Goal: Task Accomplishment & Management: Complete application form

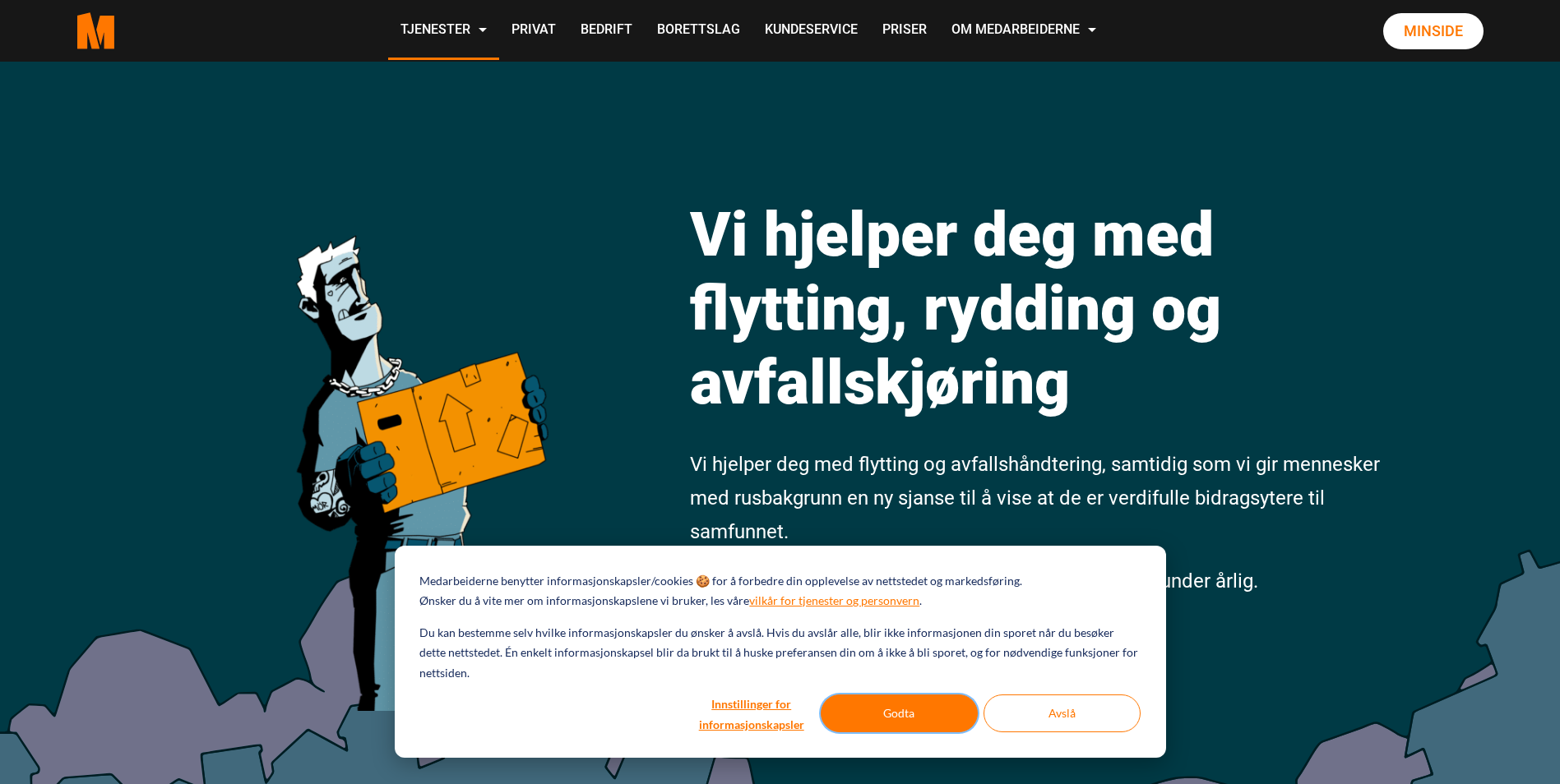
click at [874, 702] on button "Godta" at bounding box center [899, 713] width 157 height 38
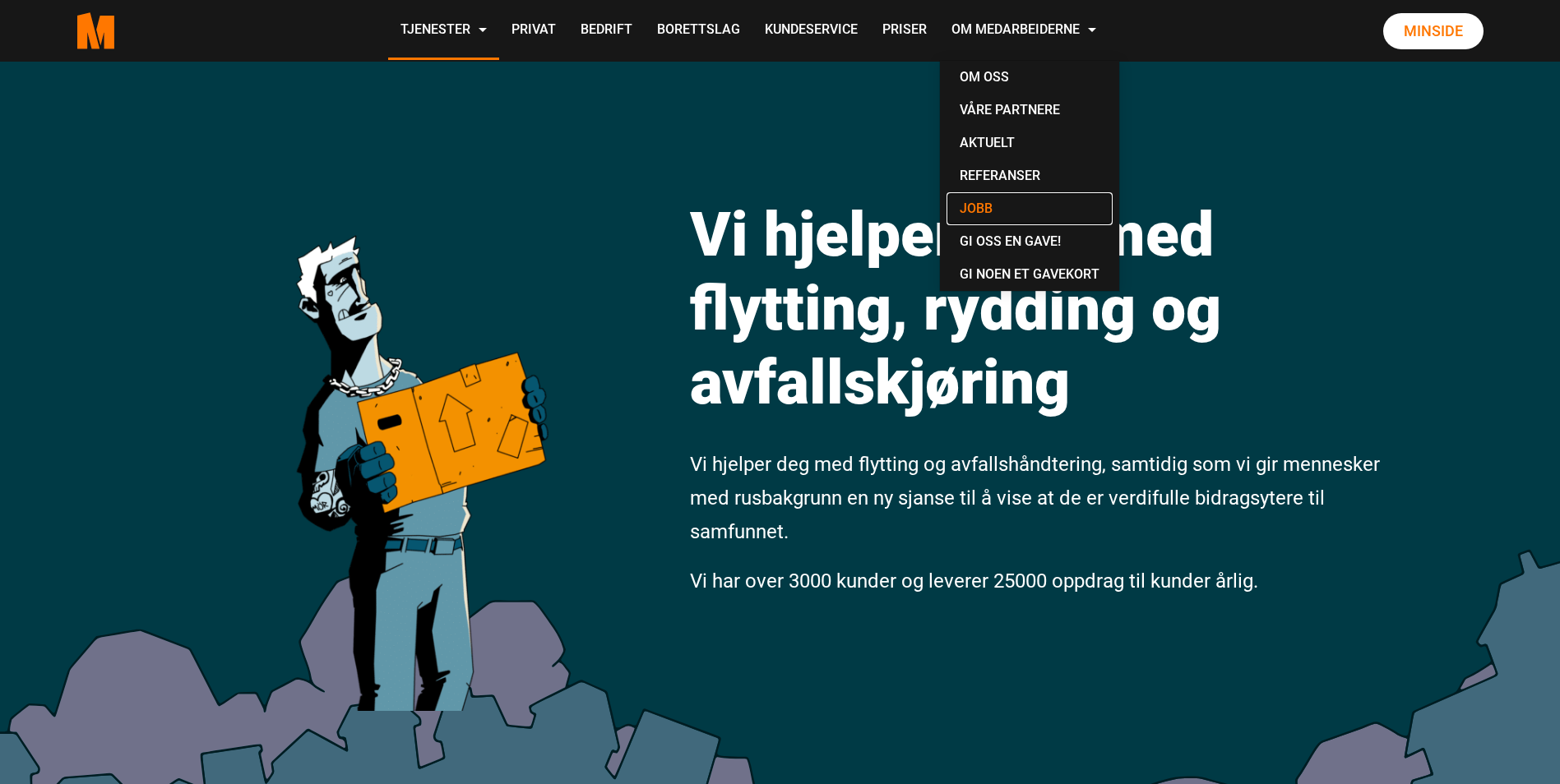
click at [983, 204] on link "Jobb" at bounding box center [1029, 209] width 166 height 33
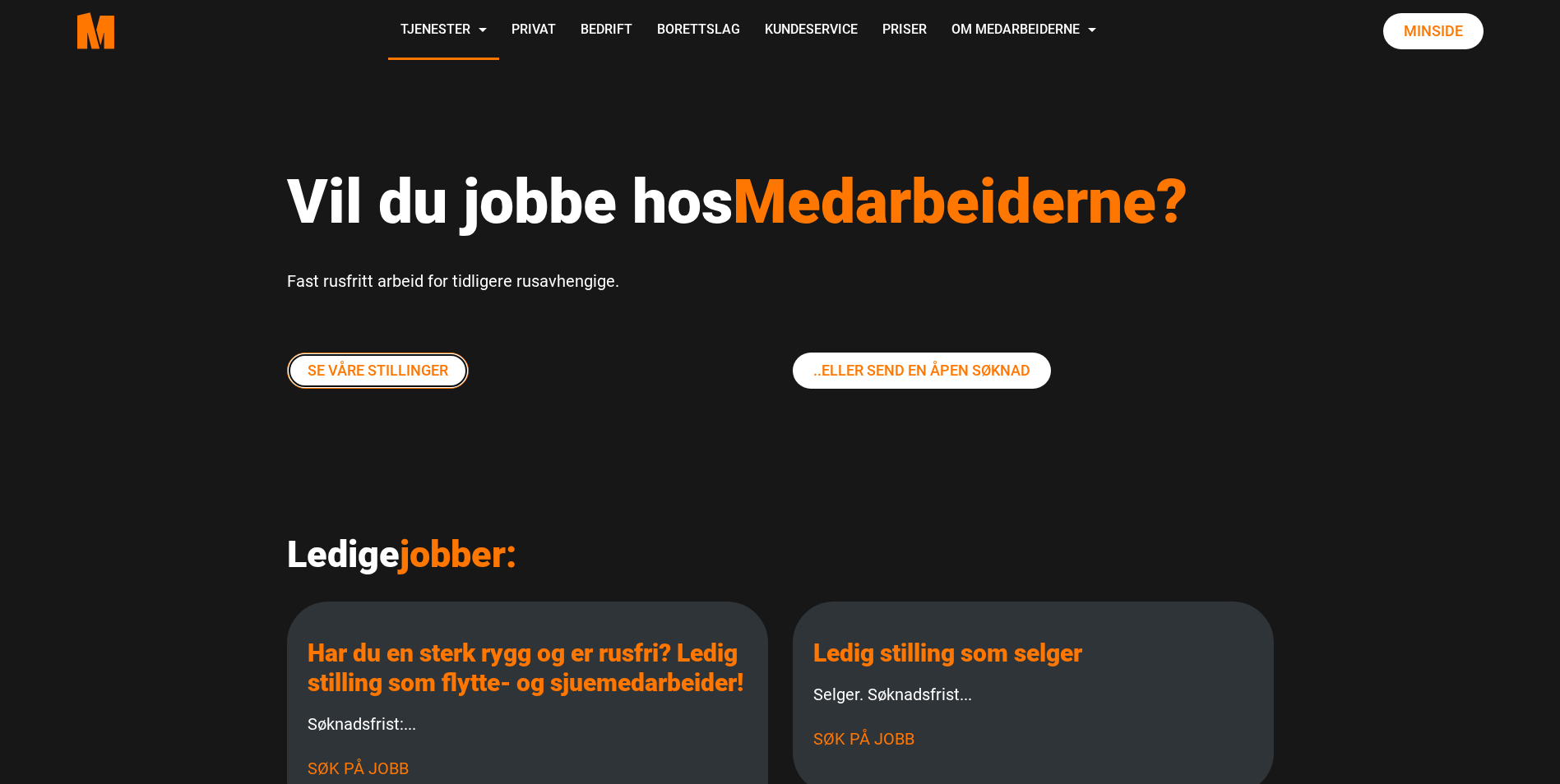
click at [360, 368] on link "Se våre stillinger" at bounding box center [379, 370] width 182 height 36
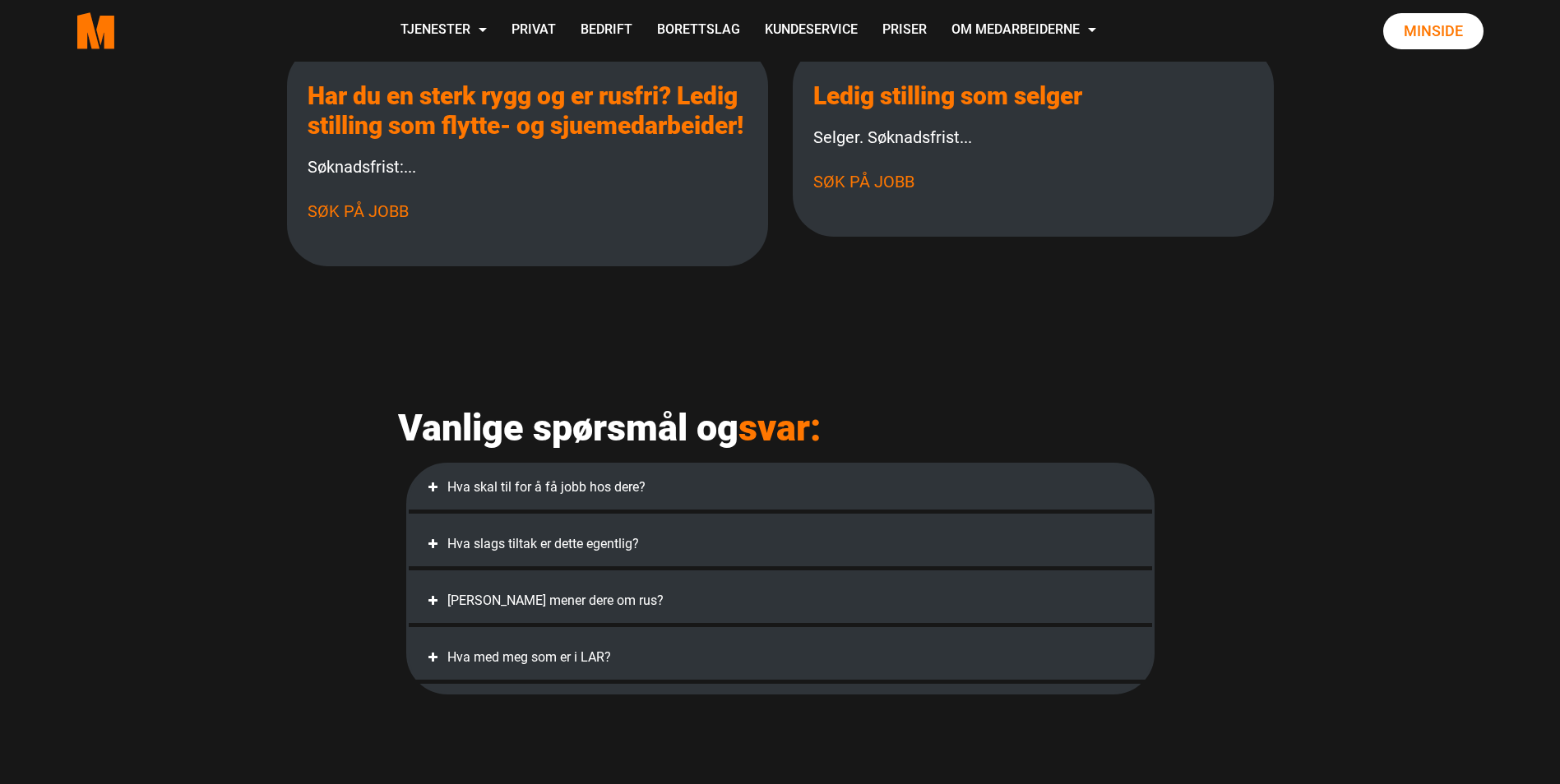
scroll to position [411, 0]
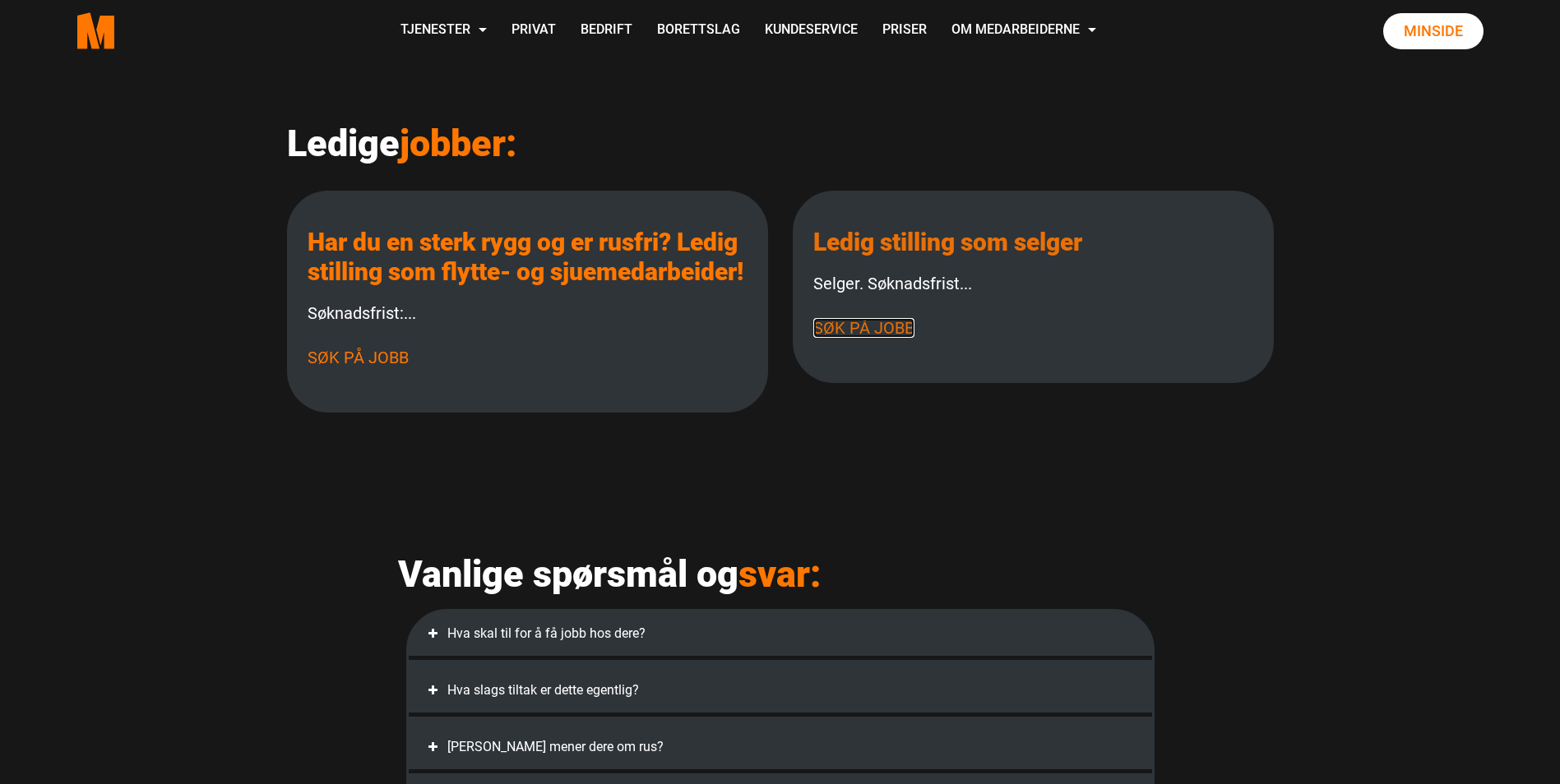
click at [869, 330] on link "Søk på jobb" at bounding box center [864, 328] width 101 height 19
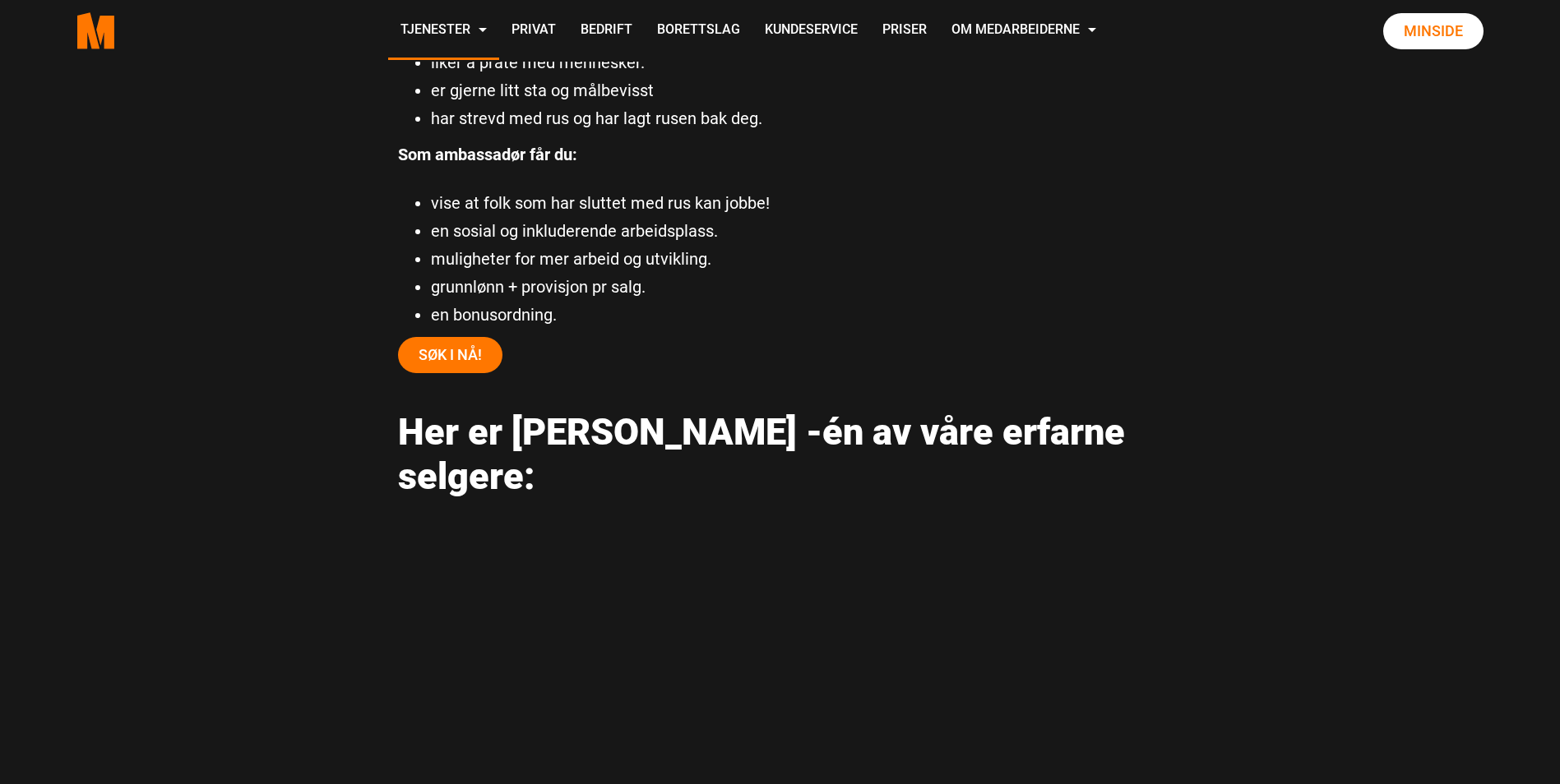
scroll to position [1151, 0]
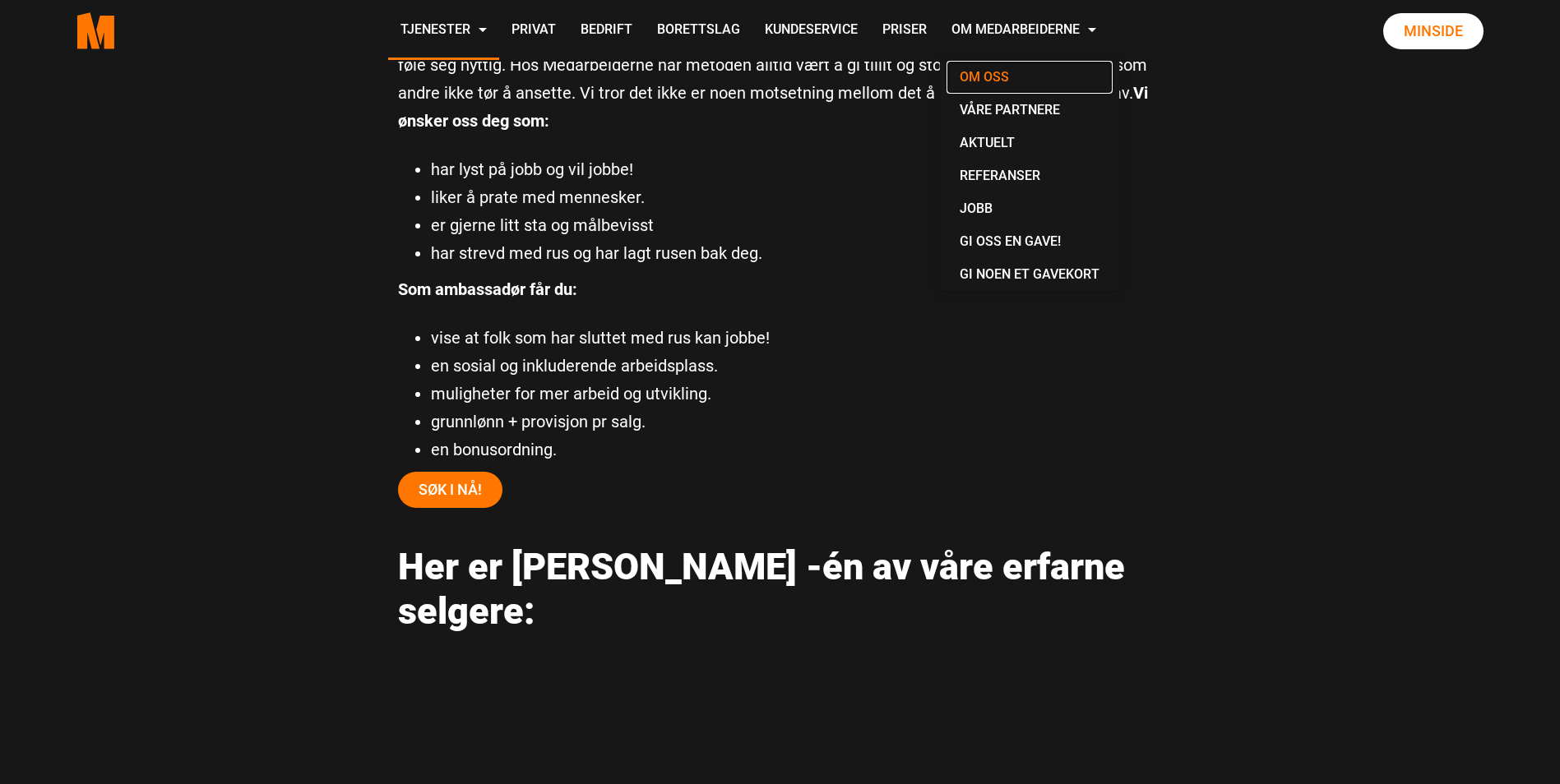
click at [997, 77] on link "Om oss" at bounding box center [1029, 77] width 166 height 33
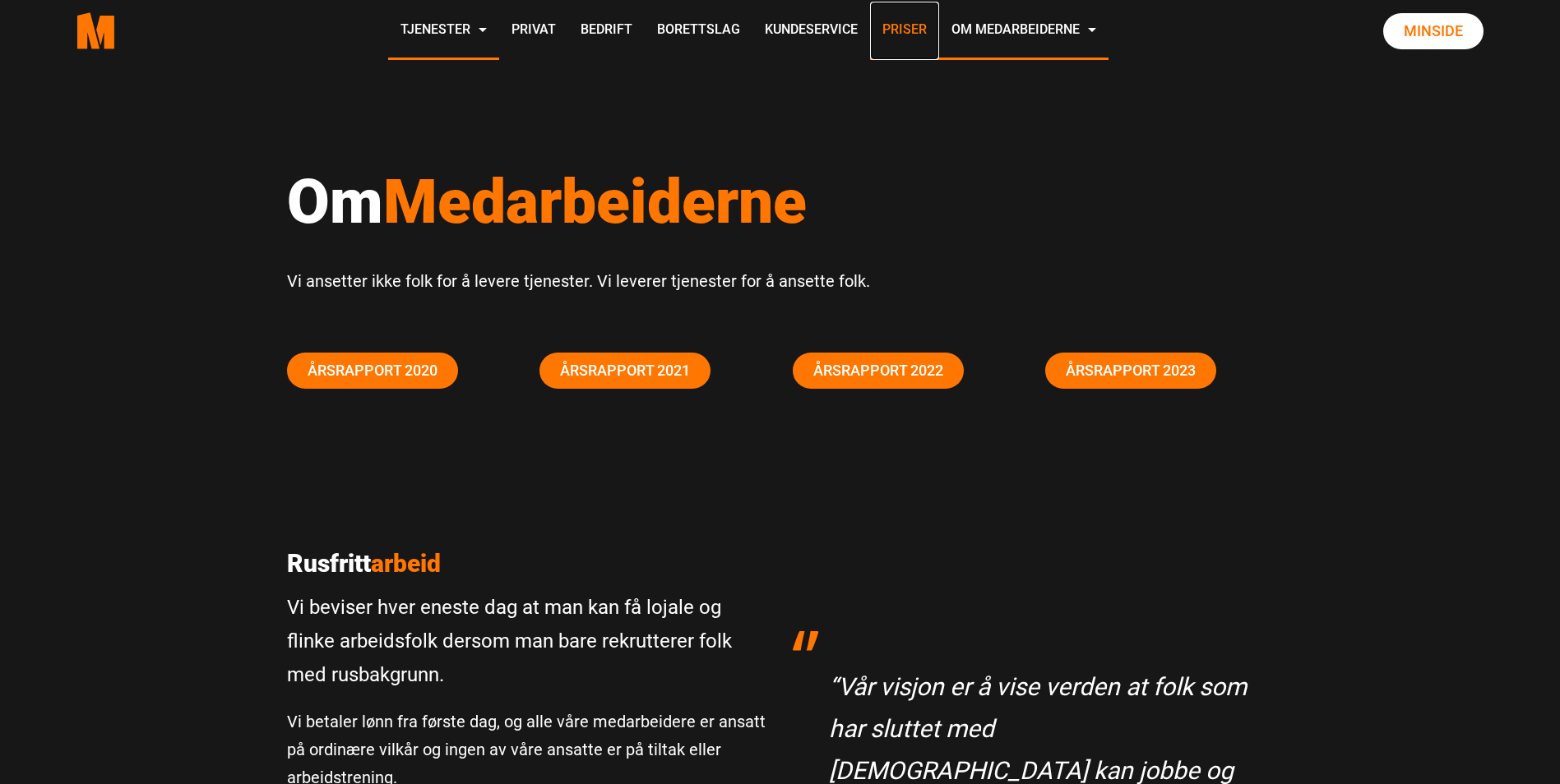
click at [896, 29] on link "Priser" at bounding box center [905, 31] width 69 height 58
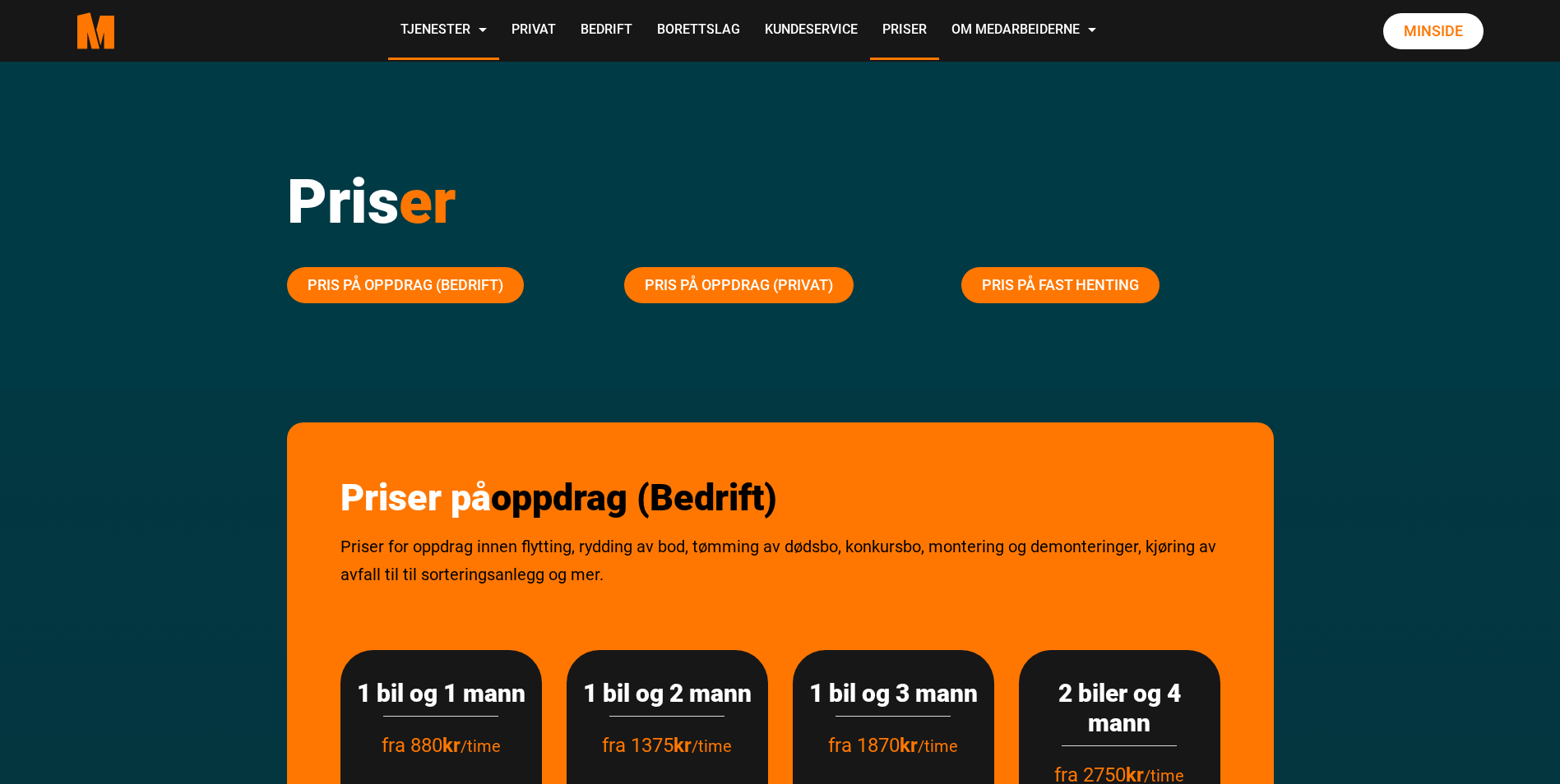
click at [896, 141] on div "Pris er" at bounding box center [781, 197] width 1012 height 140
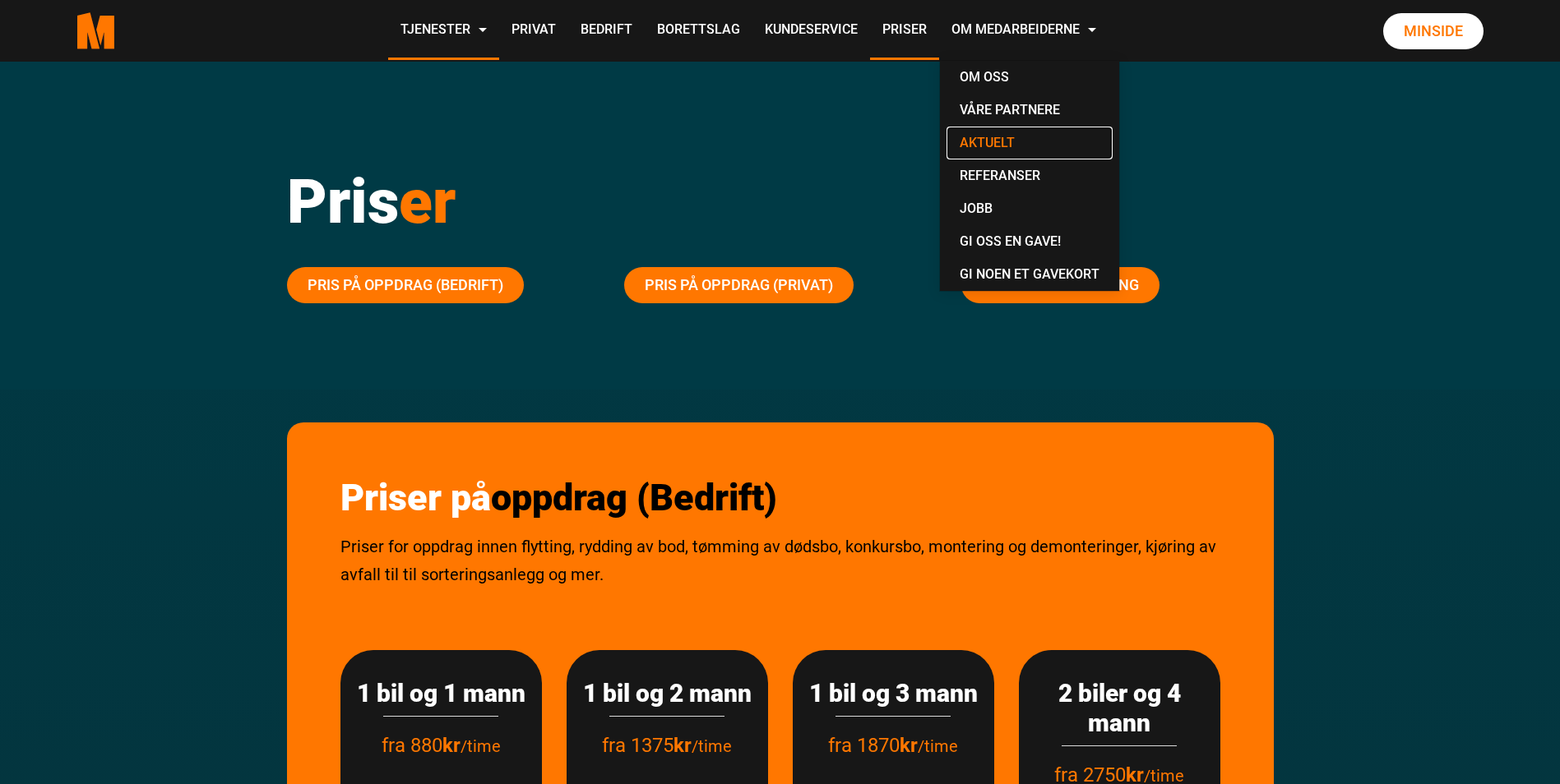
click at [992, 143] on link "Aktuelt" at bounding box center [1029, 142] width 166 height 33
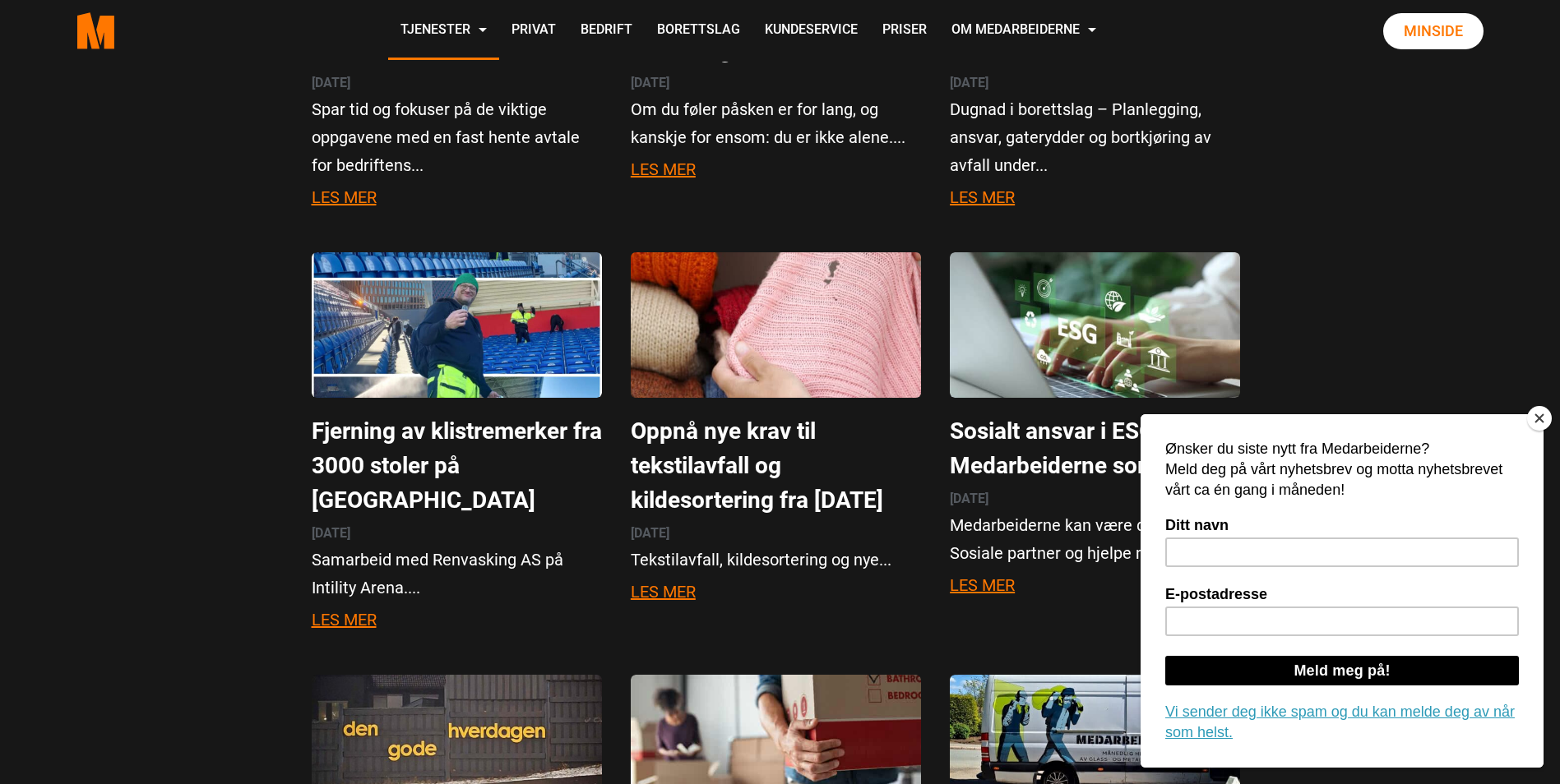
scroll to position [1973, 0]
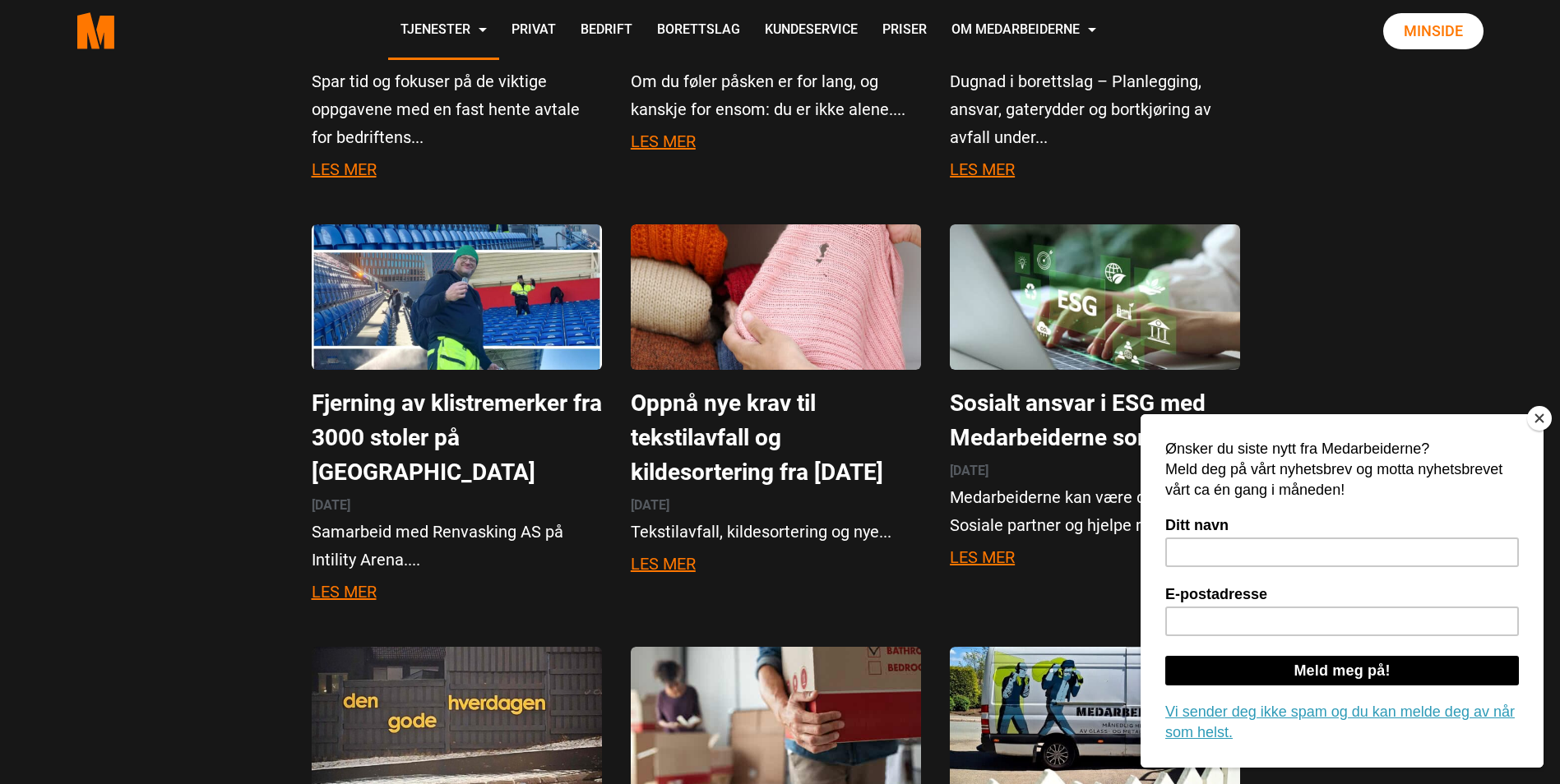
click at [1541, 418] on button "Close" at bounding box center [1540, 418] width 25 height 25
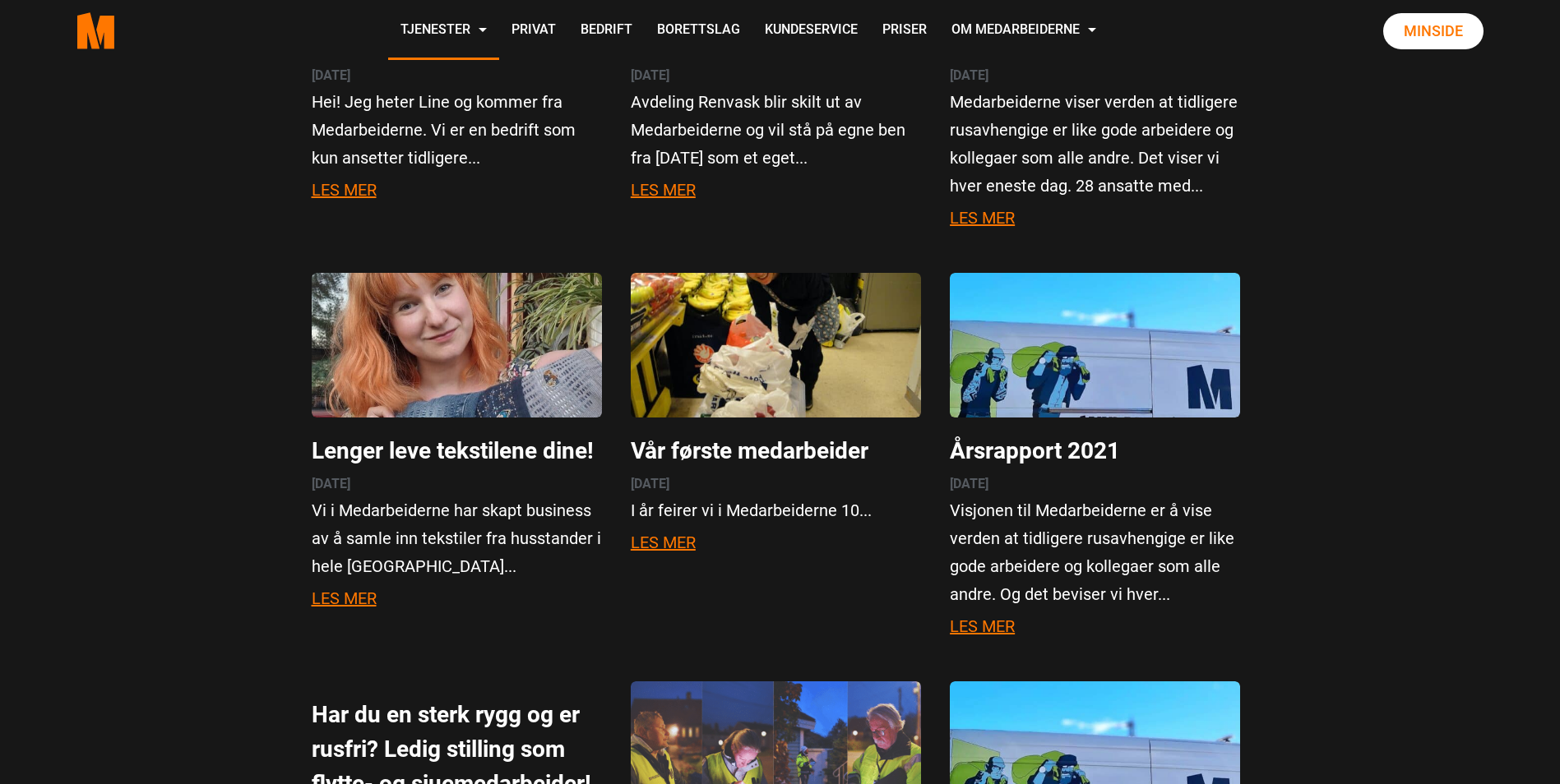
scroll to position [4357, 0]
